Goal: Task Accomplishment & Management: Use online tool/utility

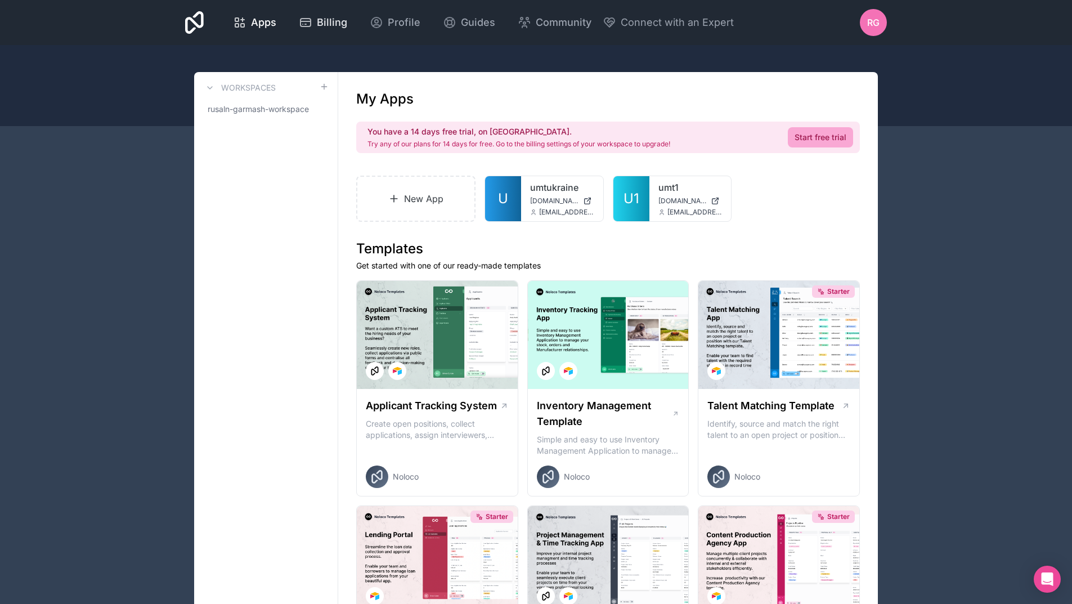
click at [333, 22] on span "Billing" at bounding box center [332, 23] width 30 height 16
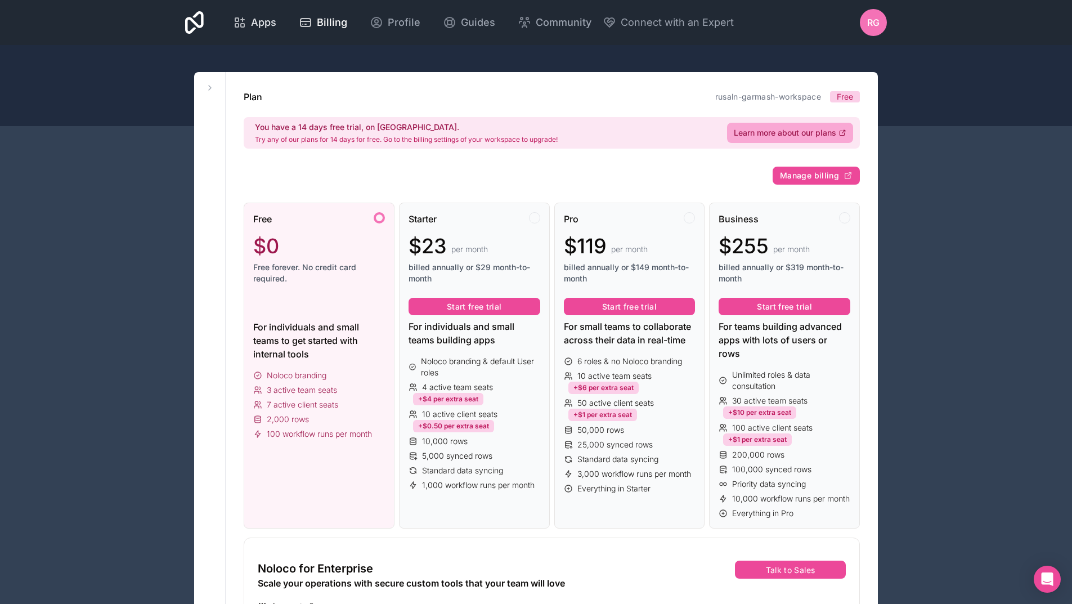
click at [257, 17] on span "Apps" at bounding box center [263, 23] width 25 height 16
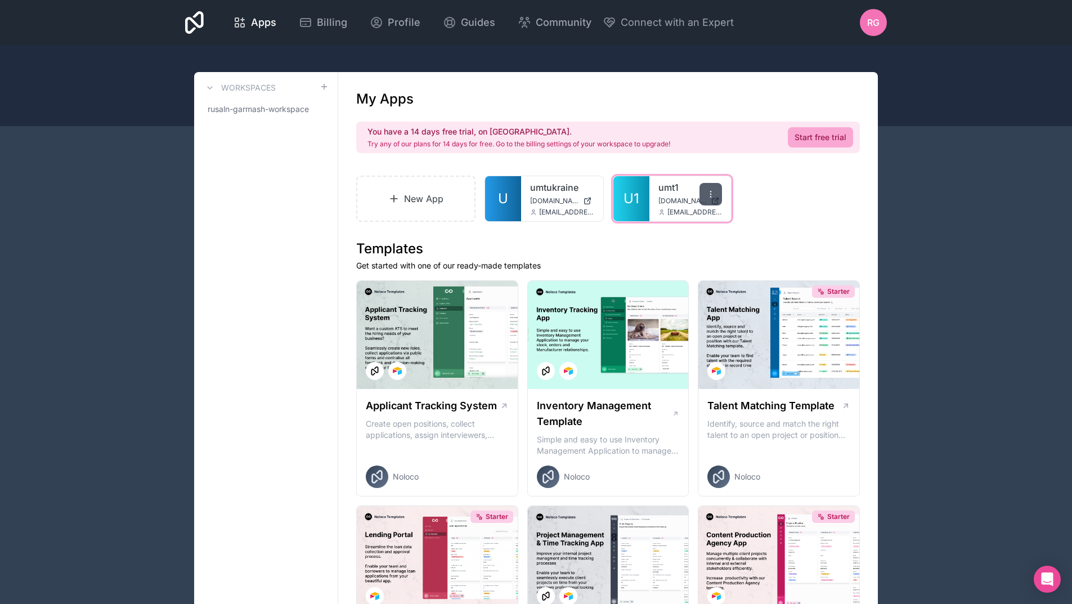
click at [712, 196] on icon at bounding box center [710, 194] width 9 height 9
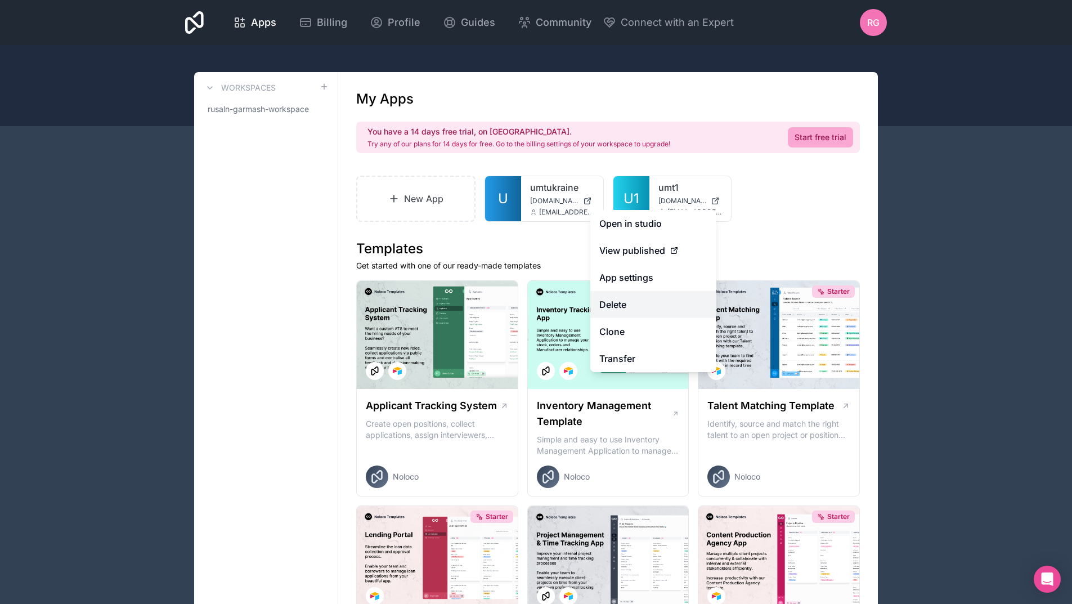
click at [631, 306] on button "Delete" at bounding box center [653, 304] width 126 height 27
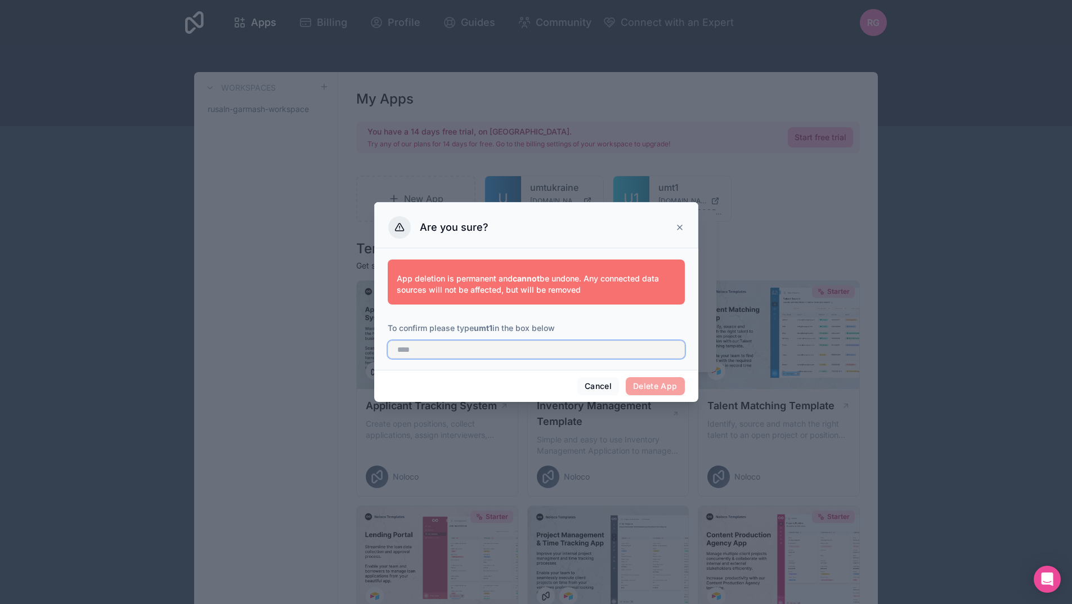
click at [420, 351] on input "text" at bounding box center [536, 350] width 297 height 18
type input "****"
click at [651, 392] on button "Delete App" at bounding box center [655, 386] width 59 height 18
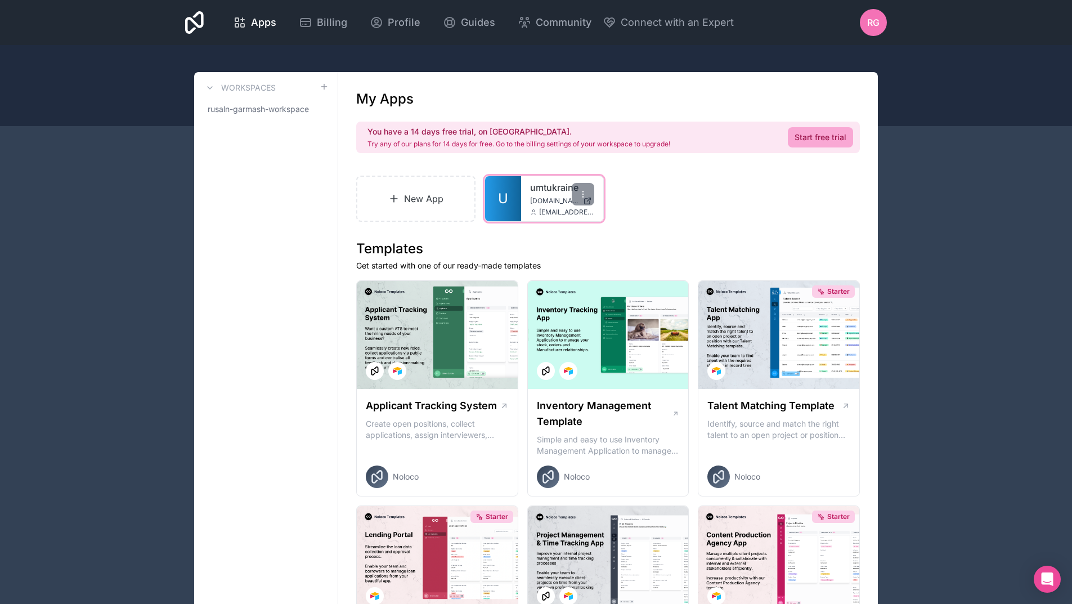
click at [543, 200] on span "[DOMAIN_NAME]" at bounding box center [554, 200] width 48 height 9
click at [391, 198] on icon at bounding box center [393, 198] width 11 height 11
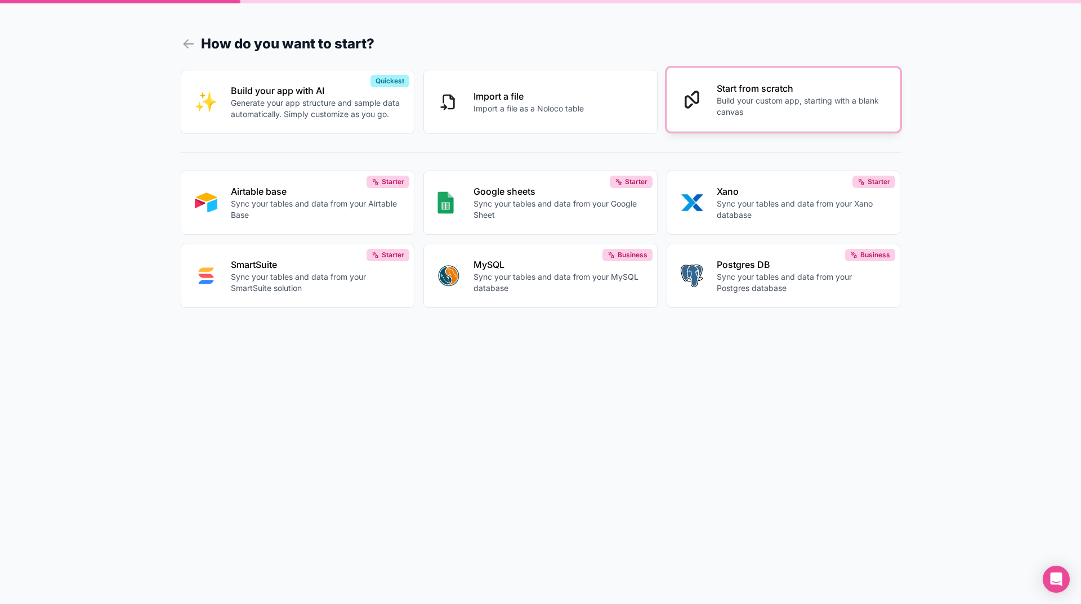
click at [763, 98] on p "Build your custom app, starting with a blank canvas" at bounding box center [801, 106] width 170 height 23
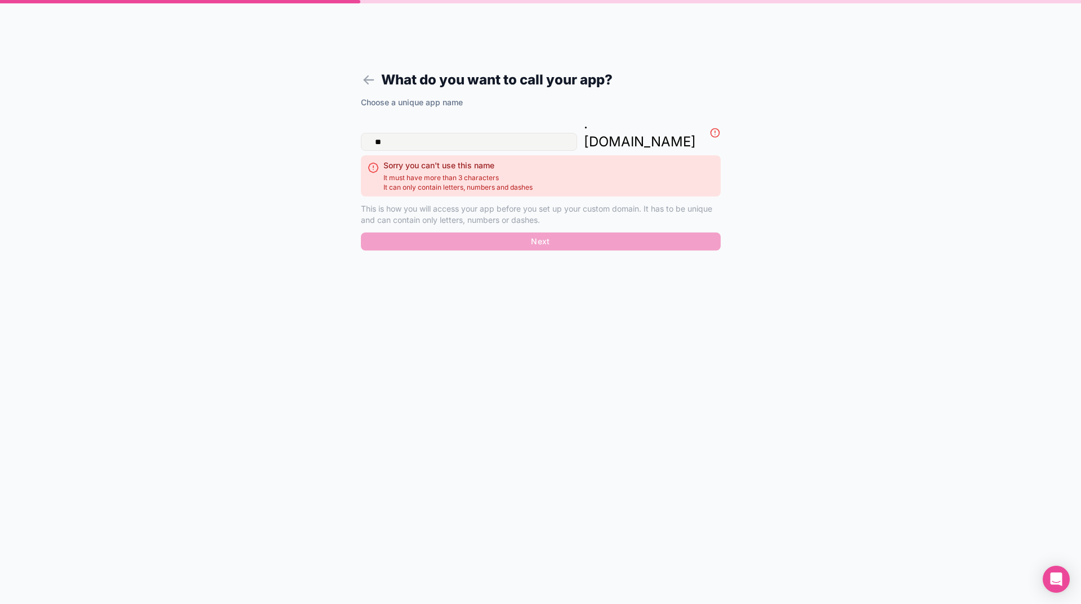
type input "*"
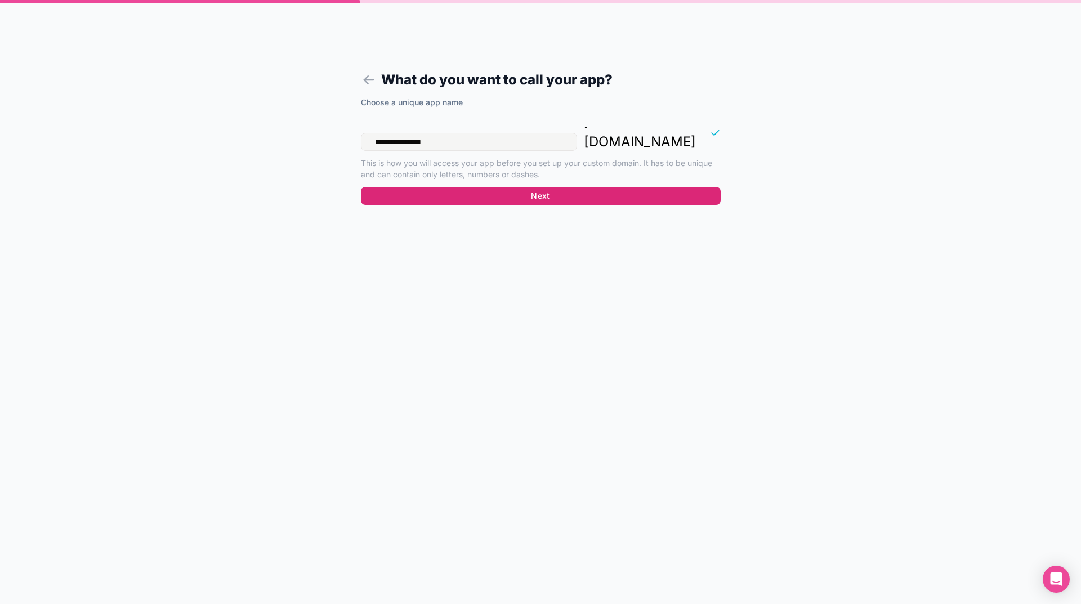
type input "**********"
click at [539, 187] on button "Next" at bounding box center [541, 196] width 360 height 18
